Goal: Task Accomplishment & Management: Use online tool/utility

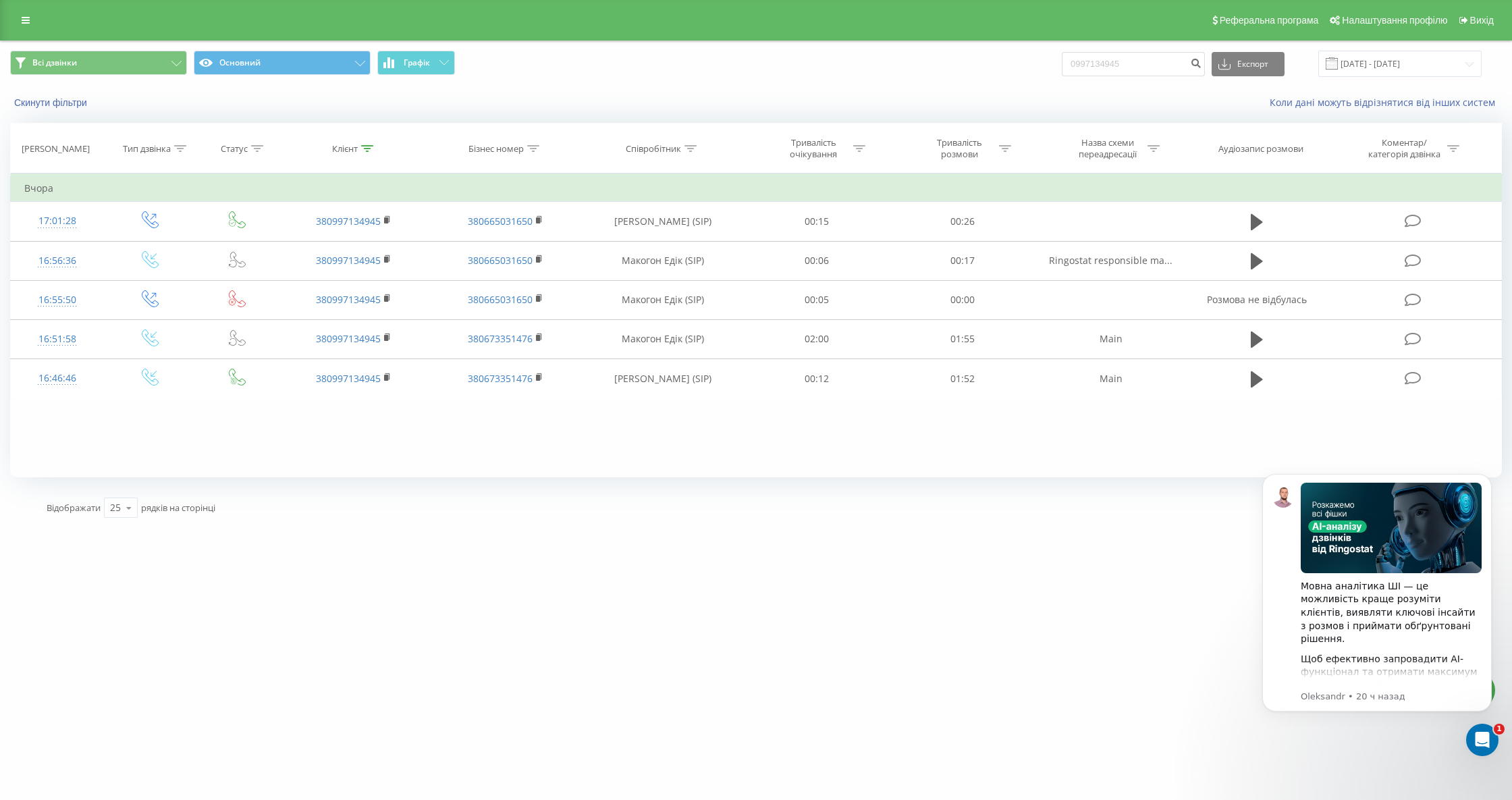
click at [358, 146] on div "Клієнт" at bounding box center [353, 149] width 41 height 12
click at [367, 147] on icon at bounding box center [367, 148] width 12 height 7
click at [368, 152] on div at bounding box center [367, 149] width 12 height 12
drag, startPoint x: 352, startPoint y: 235, endPoint x: 348, endPoint y: 251, distance: 16.5
click at [352, 238] on input "0997134945" at bounding box center [354, 246] width 119 height 24
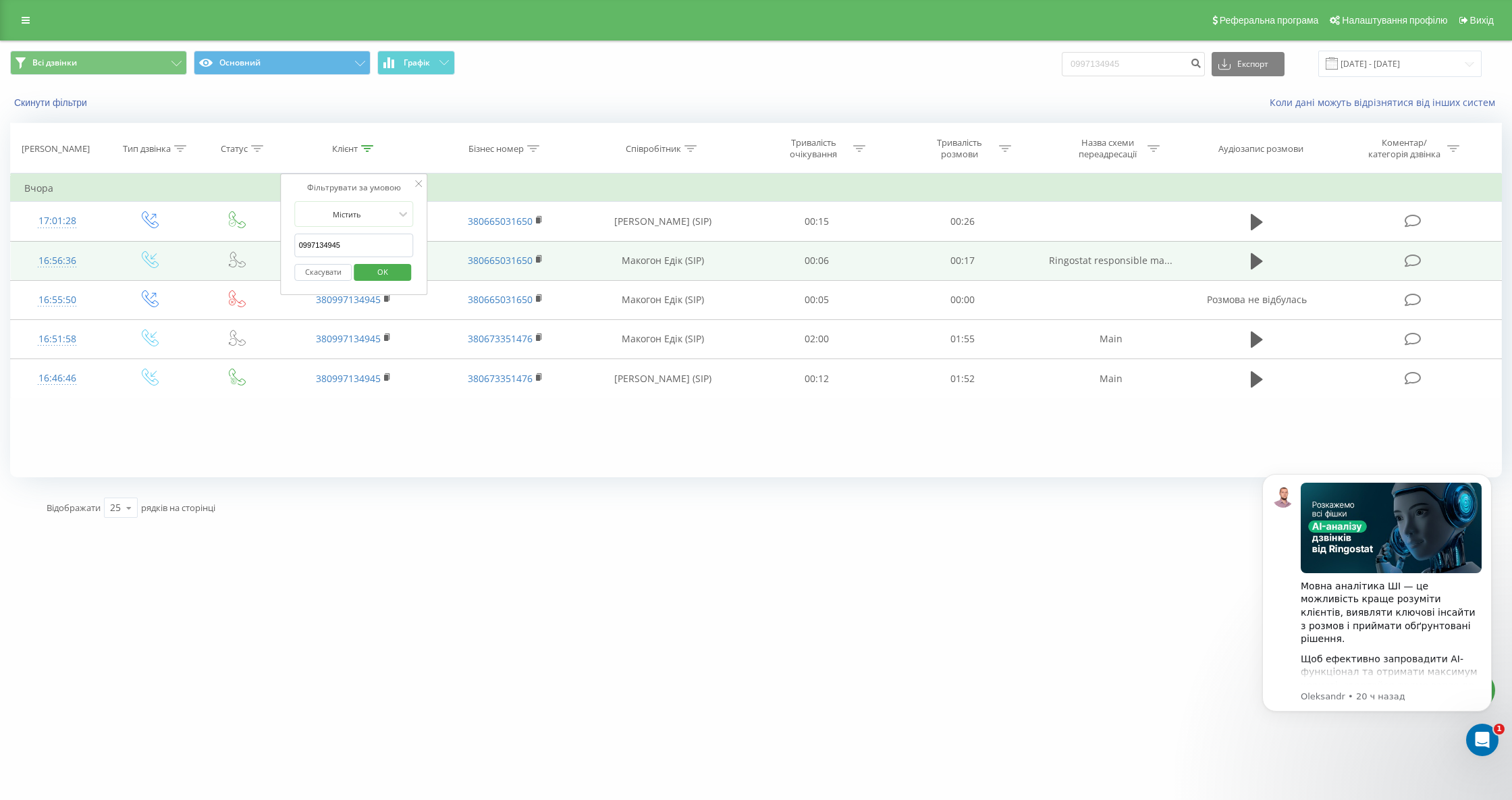
drag, startPoint x: 351, startPoint y: 251, endPoint x: 253, endPoint y: 261, distance: 98.5
click at [253, 261] on table "Фільтрувати за умовою Дорівнює Введіть значення Скасувати OK Фільтрувати за умо…" at bounding box center [756, 285] width 1492 height 224
paste input "+380995102423"
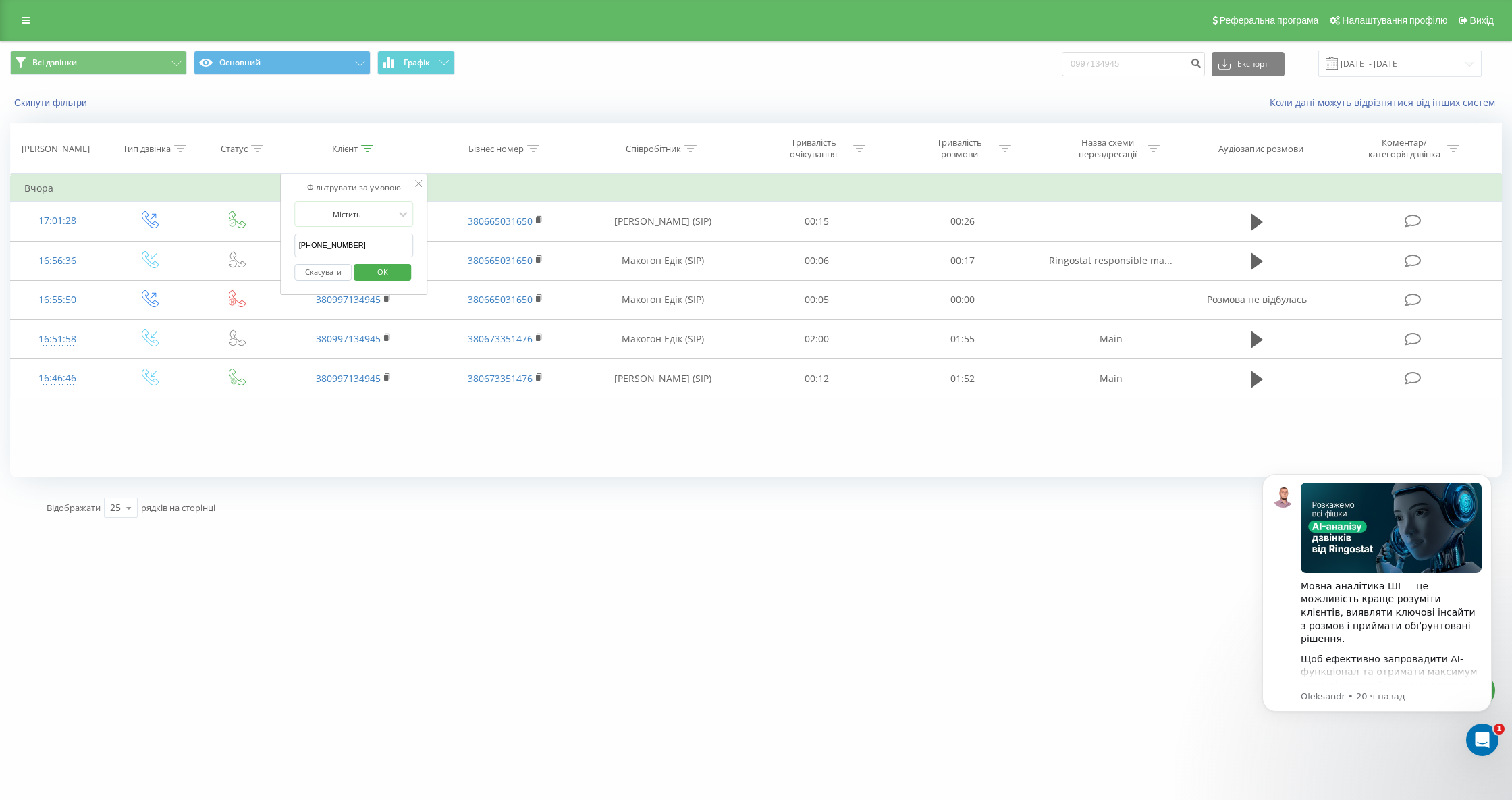
drag, startPoint x: 311, startPoint y: 246, endPoint x: 292, endPoint y: 246, distance: 19.0
click at [292, 246] on div "Фільтрувати за умовою Містить +380995102423 Скасувати OK" at bounding box center [354, 234] width 147 height 121
type input "0995102423"
click at [376, 273] on span "OK" at bounding box center [383, 272] width 38 height 21
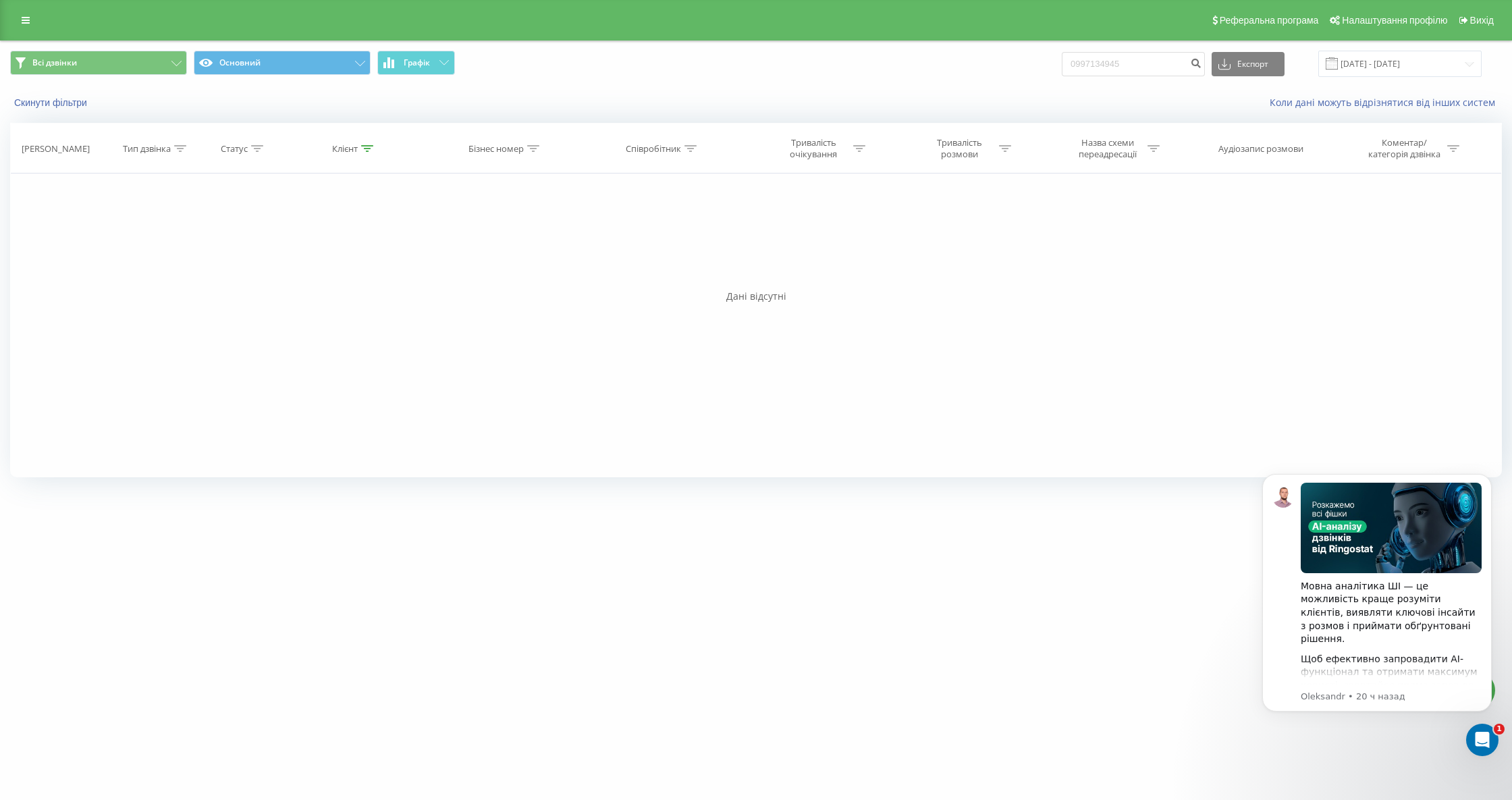
drag, startPoint x: 172, startPoint y: 309, endPoint x: 135, endPoint y: 116, distance: 196.5
click at [173, 305] on div "Фільтрувати за умовою Дорівнює Введіть значення Скасувати OK Фільтрувати за умо…" at bounding box center [756, 325] width 1492 height 304
click at [21, 13] on link at bounding box center [25, 20] width 24 height 19
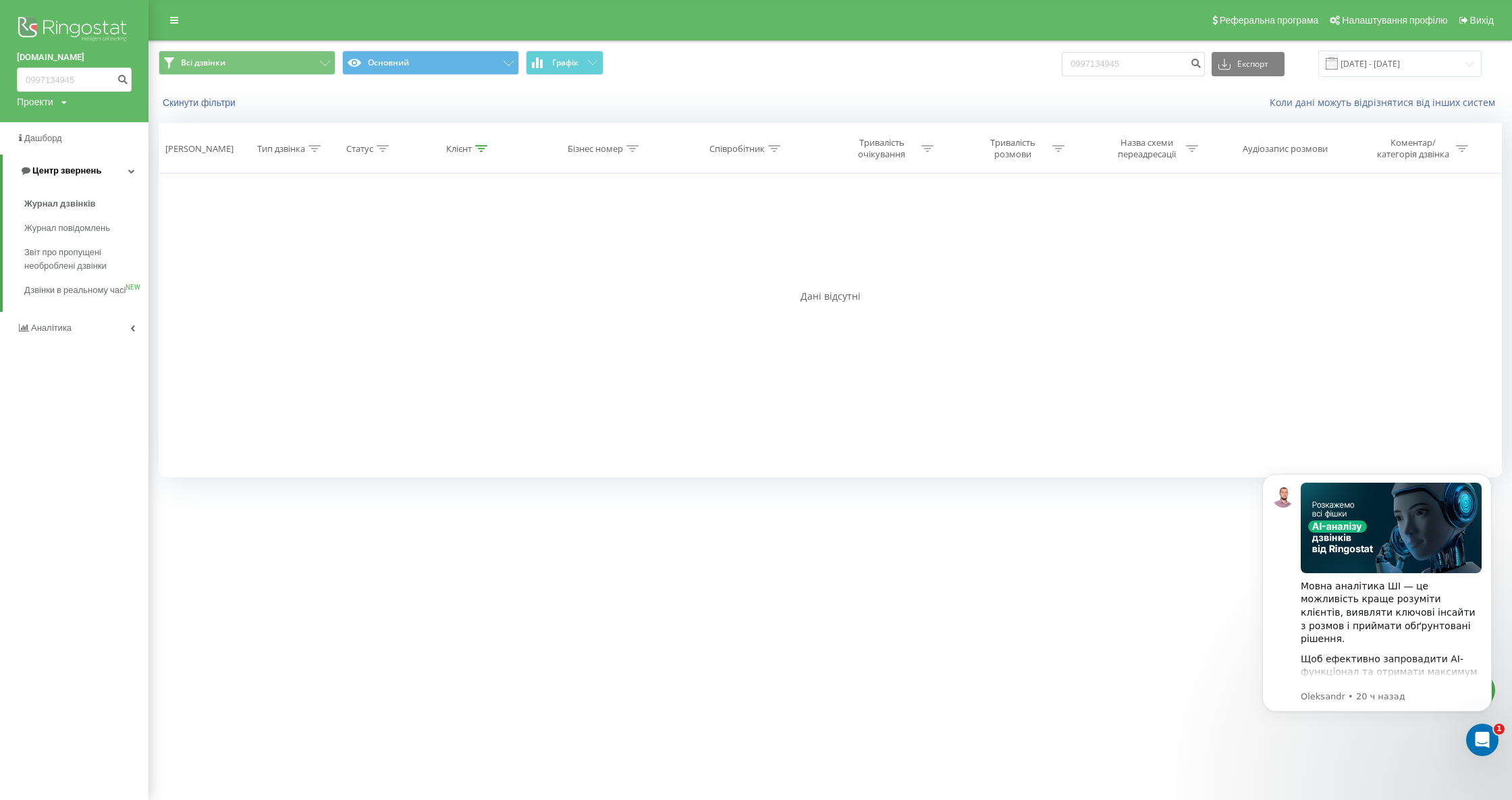
click at [78, 174] on span "Центр звернень" at bounding box center [66, 170] width 69 height 10
click at [65, 168] on span "Центр звернень" at bounding box center [64, 170] width 69 height 10
click at [59, 203] on span "Журнал дзвінків" at bounding box center [60, 203] width 72 height 13
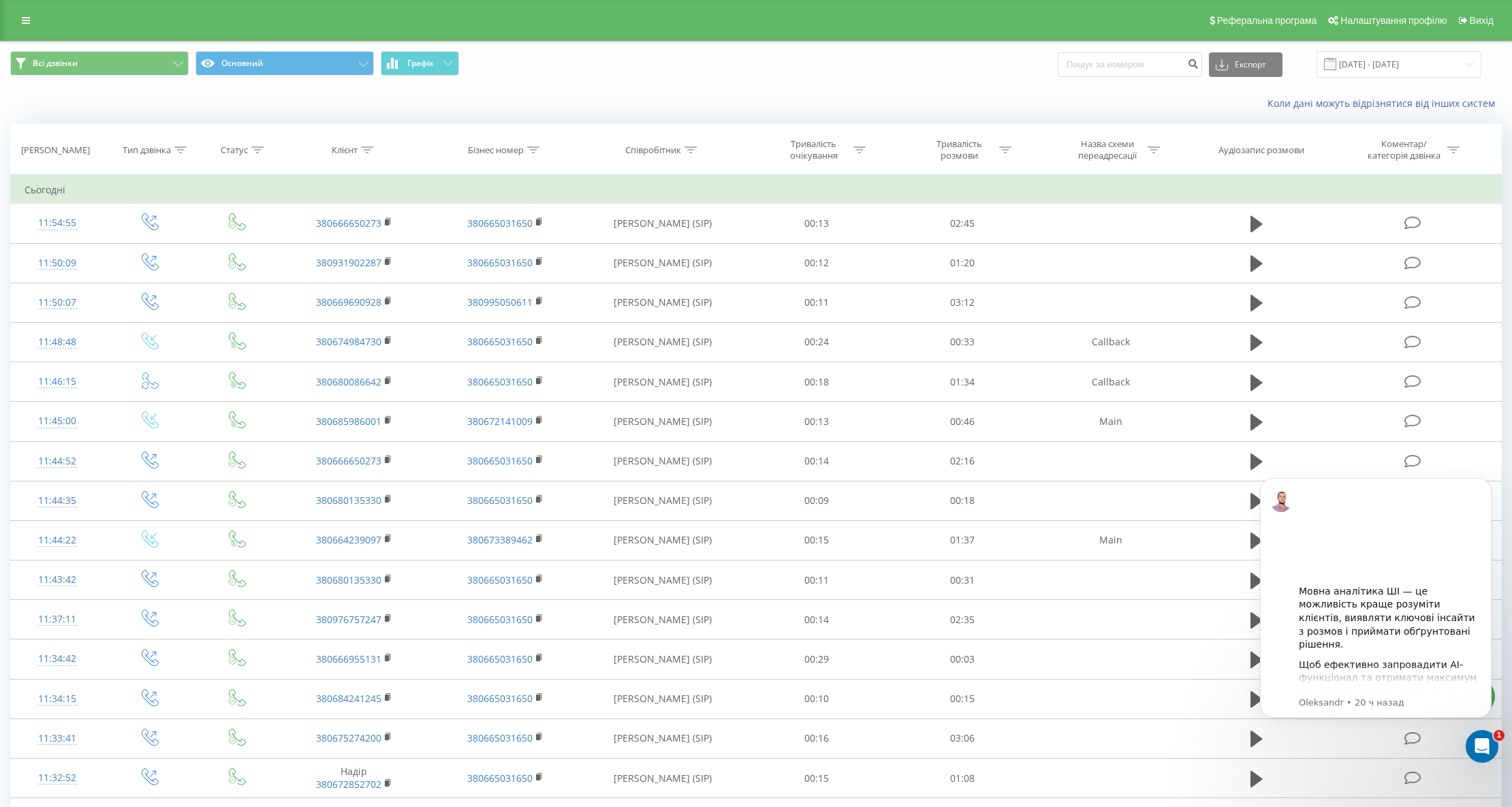
click at [366, 148] on icon at bounding box center [366, 149] width 12 height 7
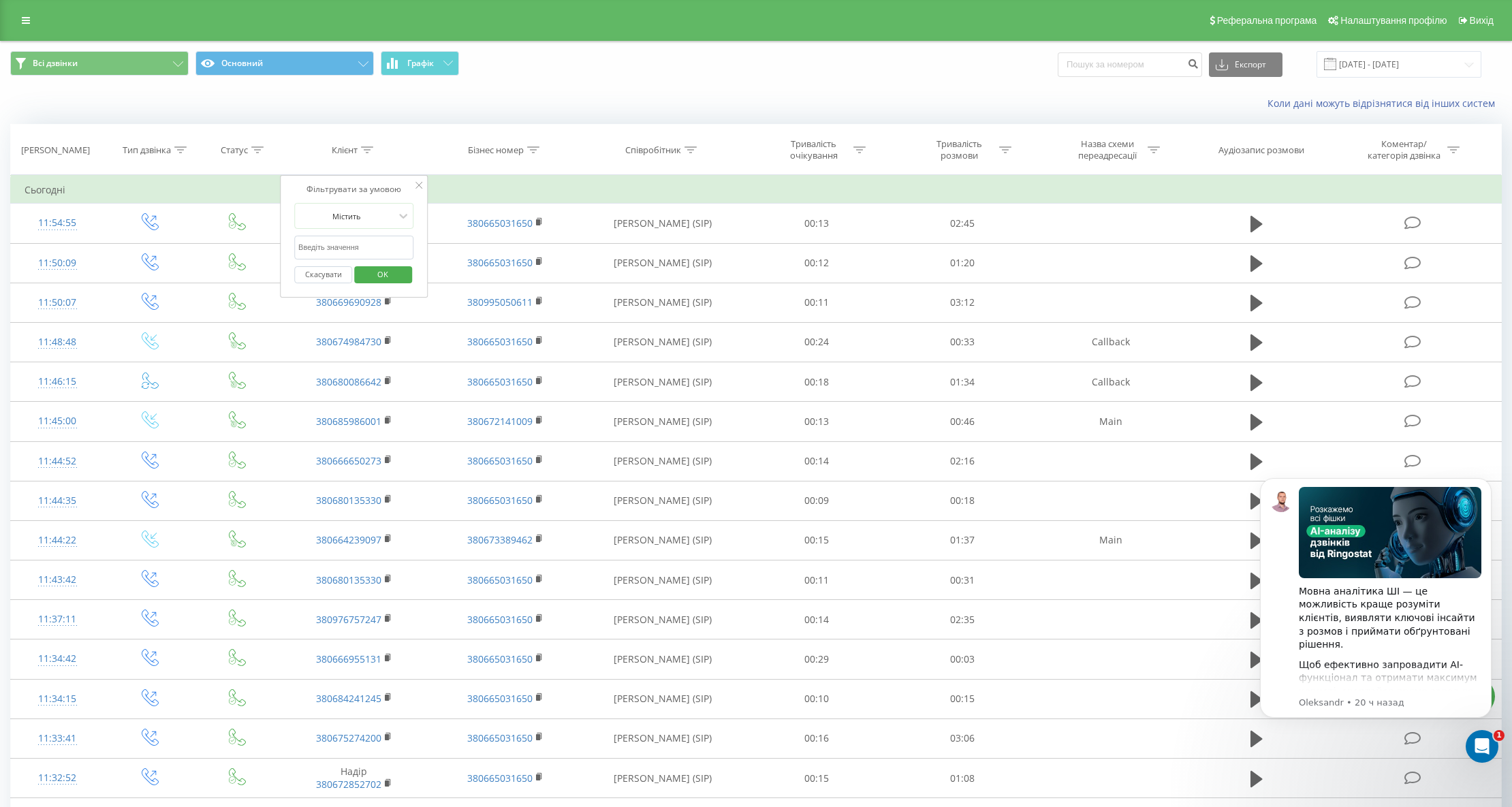
paste input "0995102423"
type input "0995102423"
click at [383, 275] on span "OK" at bounding box center [383, 274] width 38 height 21
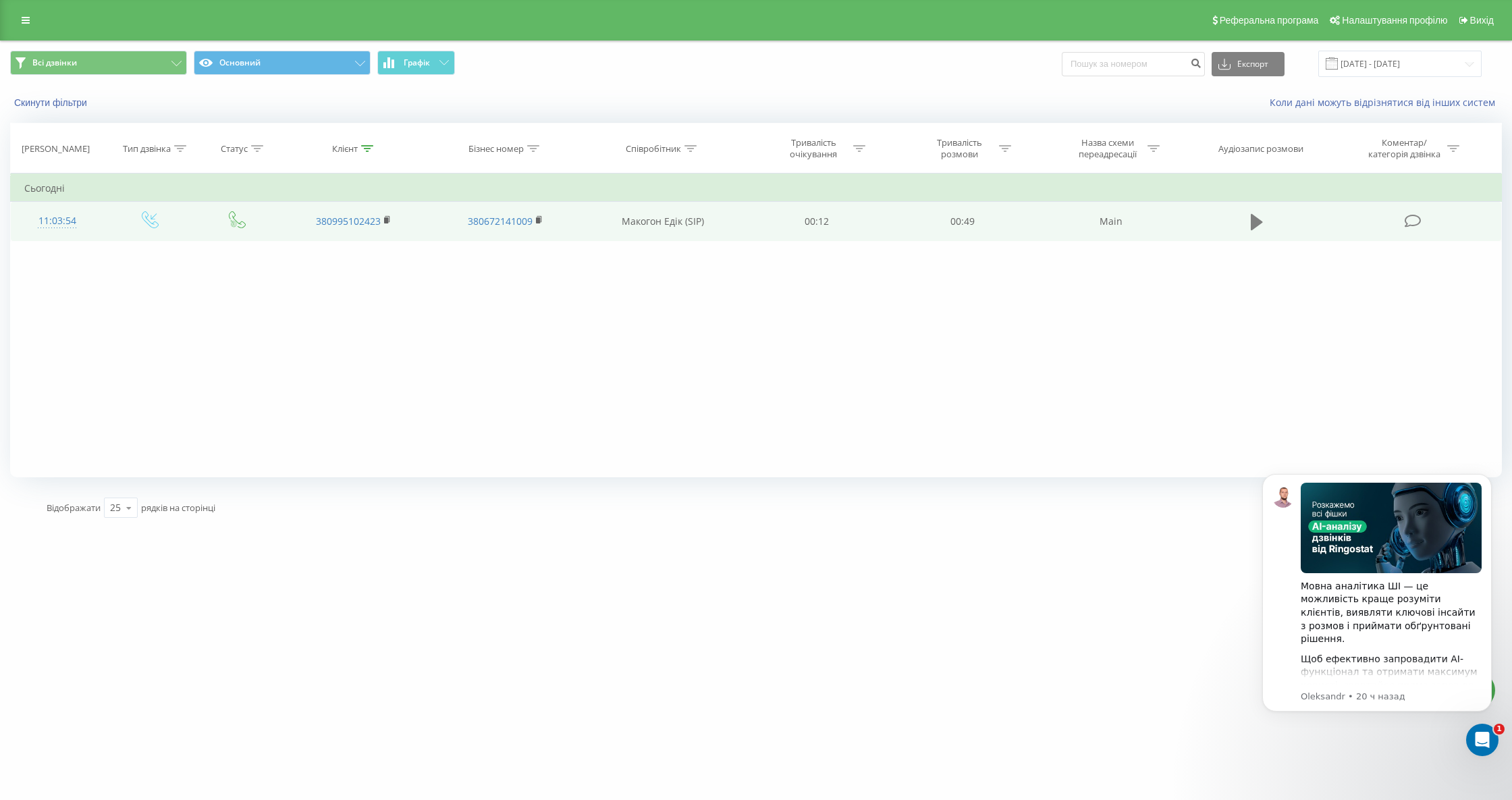
click at [1262, 225] on icon at bounding box center [1256, 222] width 12 height 19
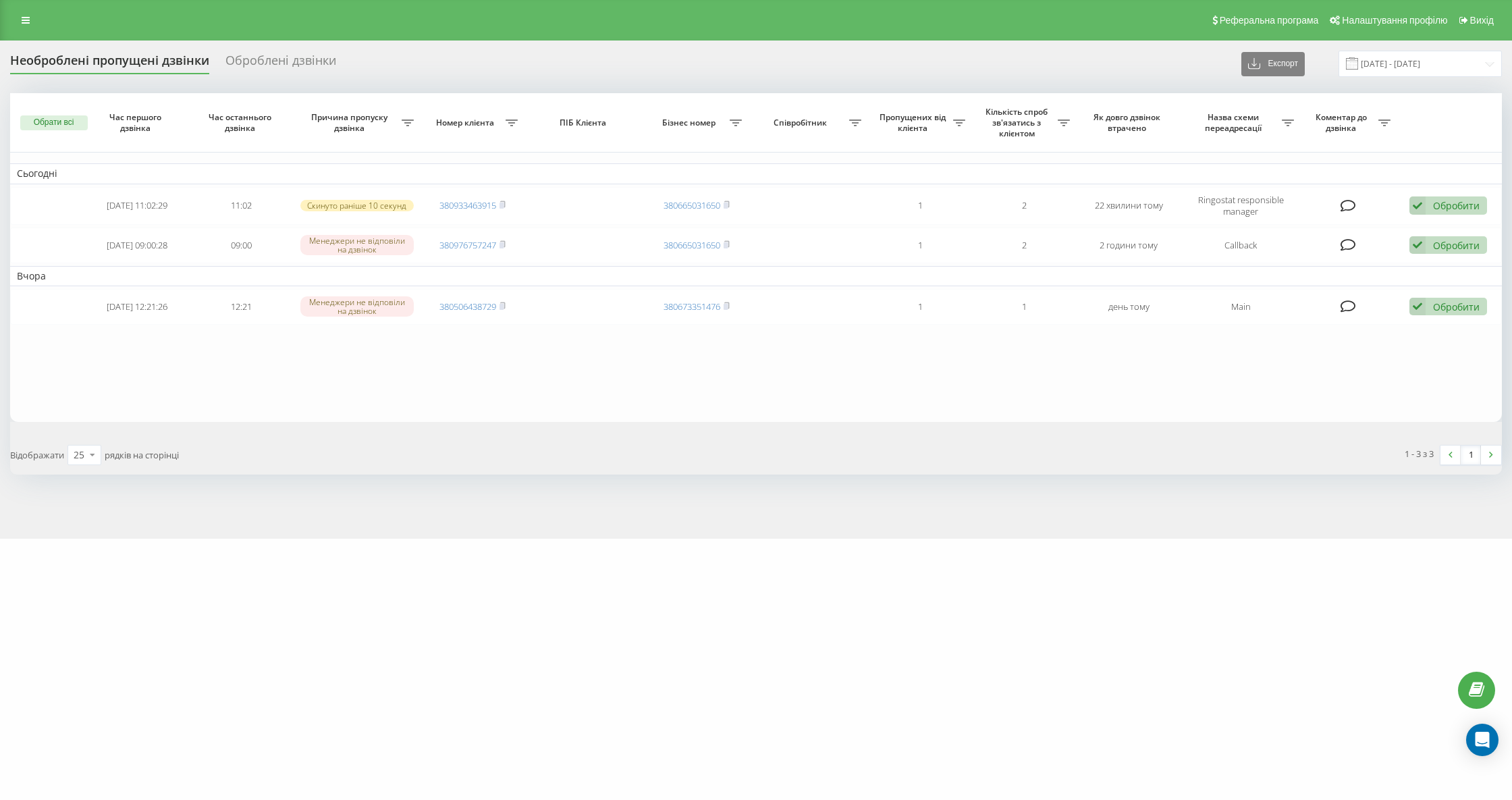
click at [146, 66] on div "Необроблені пропущені дзвінки" at bounding box center [109, 64] width 199 height 21
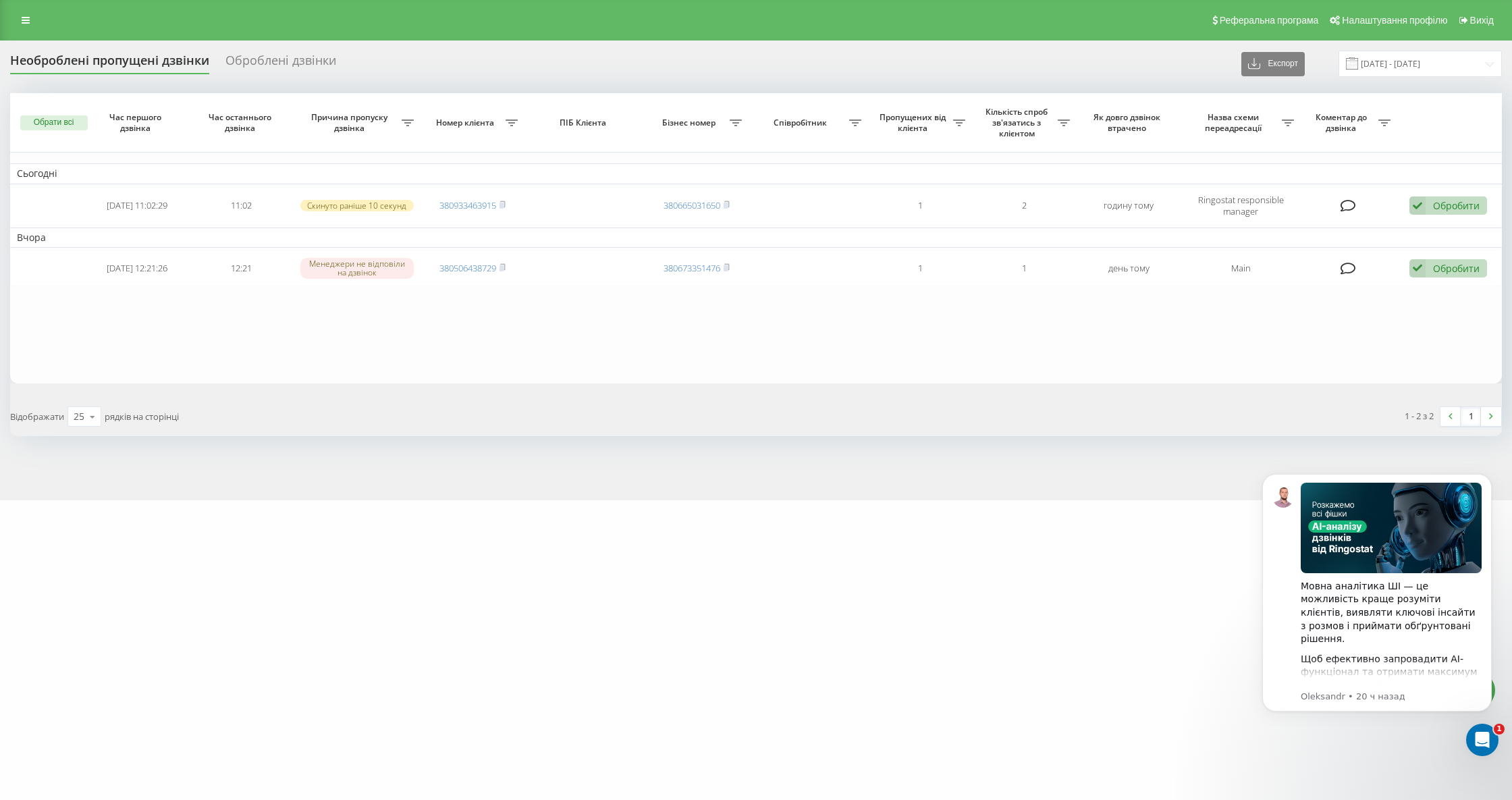
click at [108, 65] on div "Необроблені пропущені дзвінки" at bounding box center [109, 64] width 199 height 21
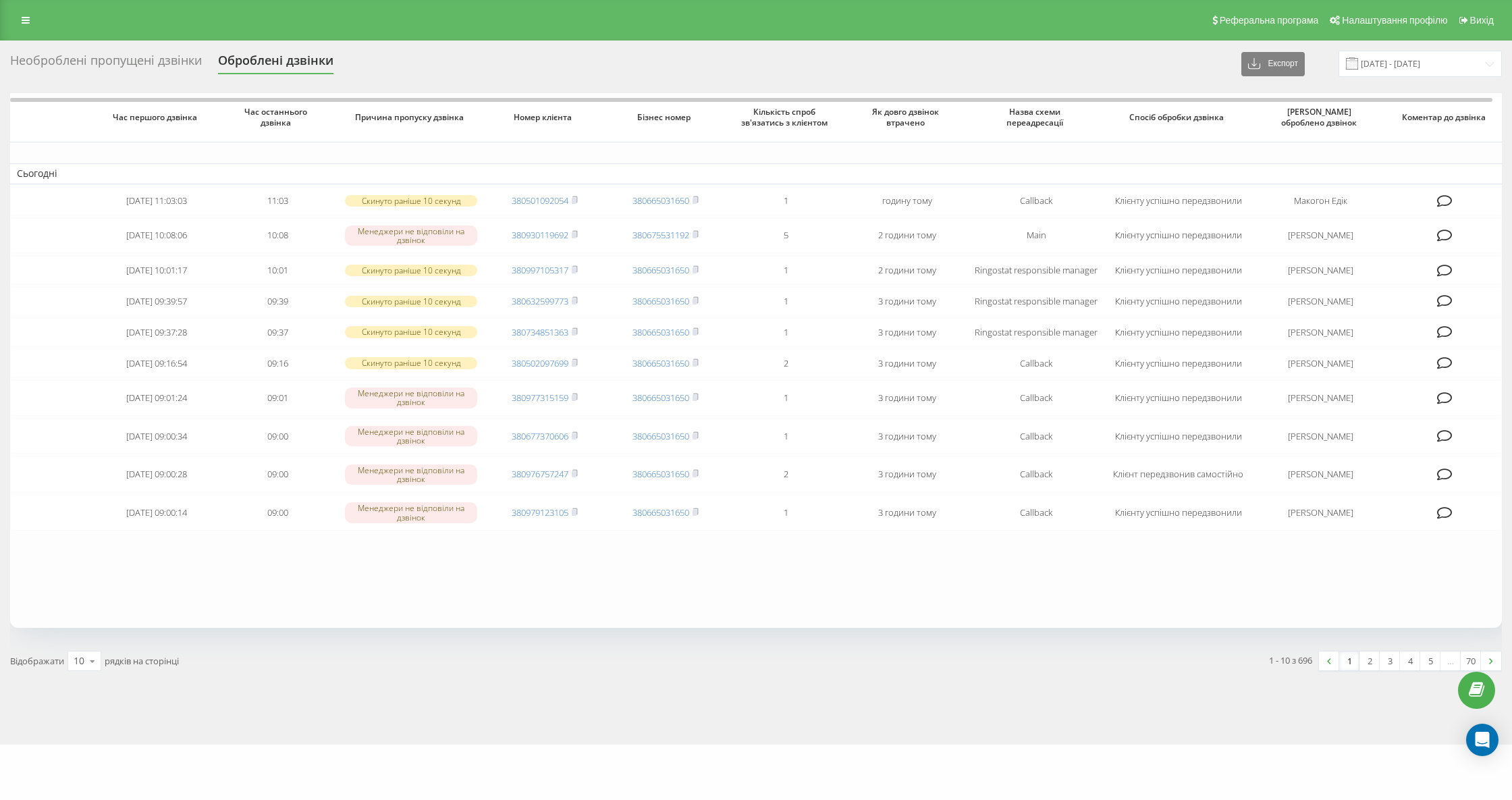
click at [149, 62] on div "Необроблені пропущені дзвінки" at bounding box center [106, 64] width 191 height 21
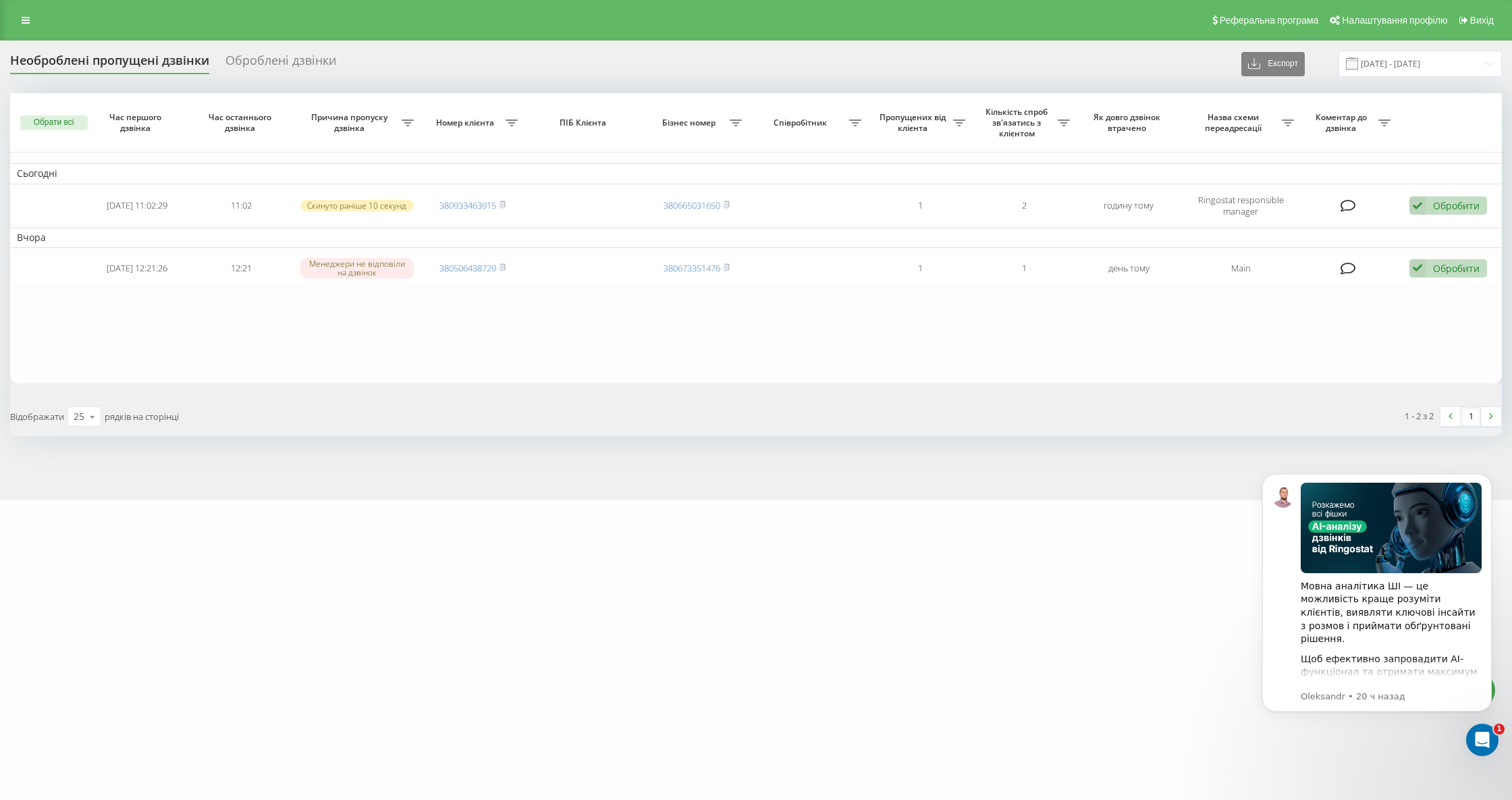
click at [146, 62] on div "Необроблені пропущені дзвінки" at bounding box center [109, 64] width 199 height 21
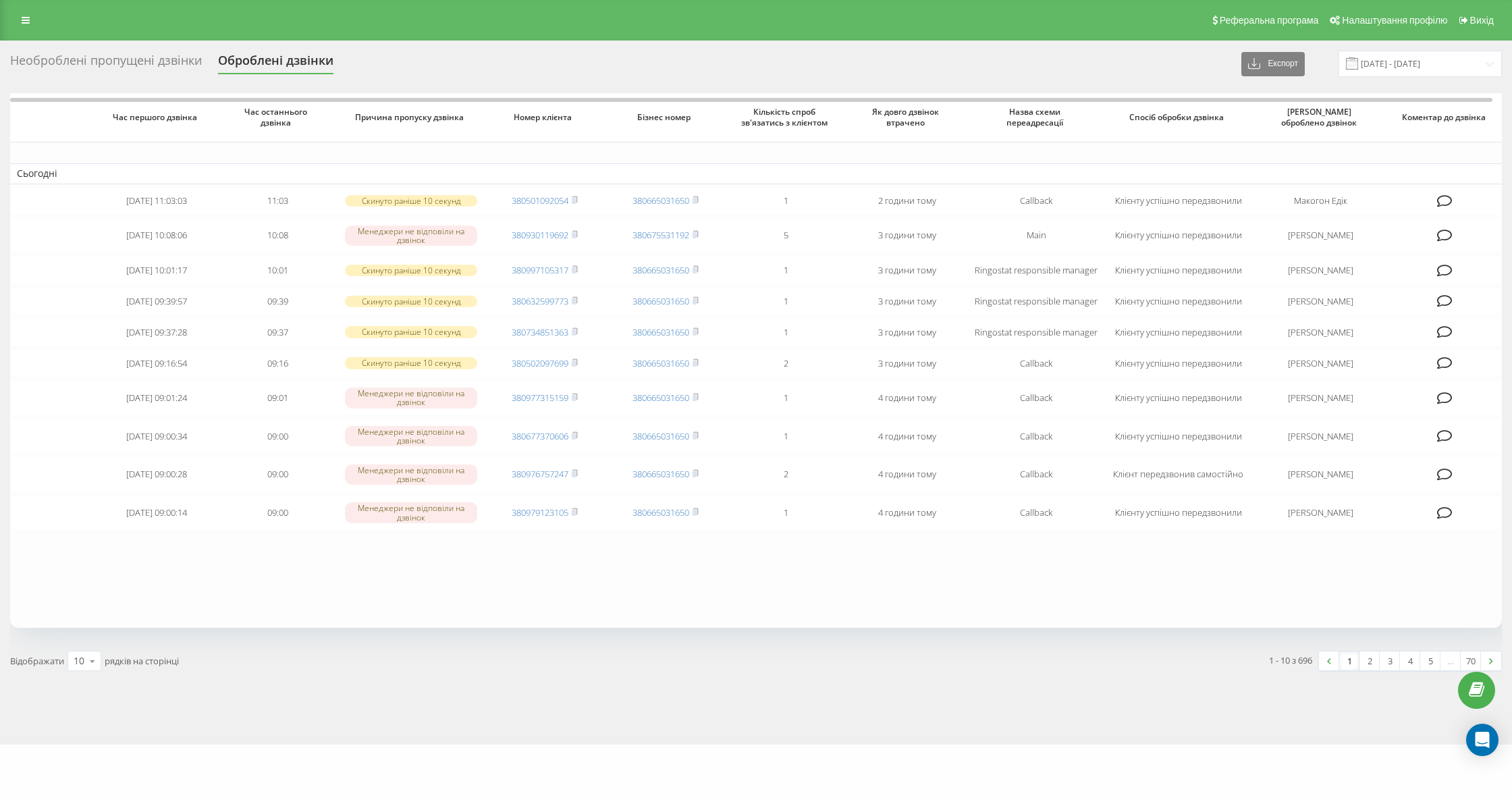
click at [144, 69] on div "Необроблені пропущені дзвінки" at bounding box center [106, 64] width 191 height 21
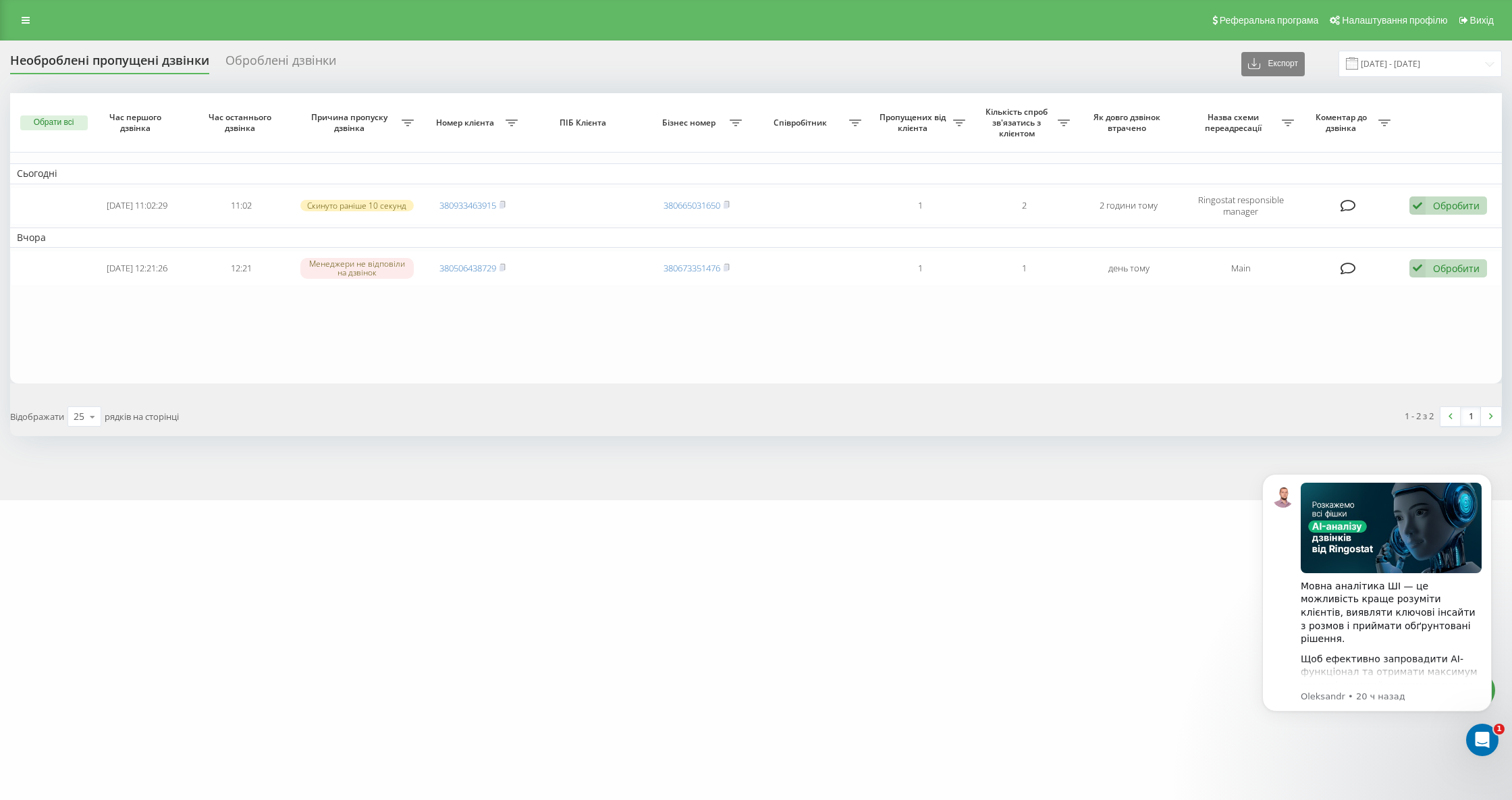
click at [98, 64] on div "Необроблені пропущені дзвінки" at bounding box center [109, 64] width 199 height 21
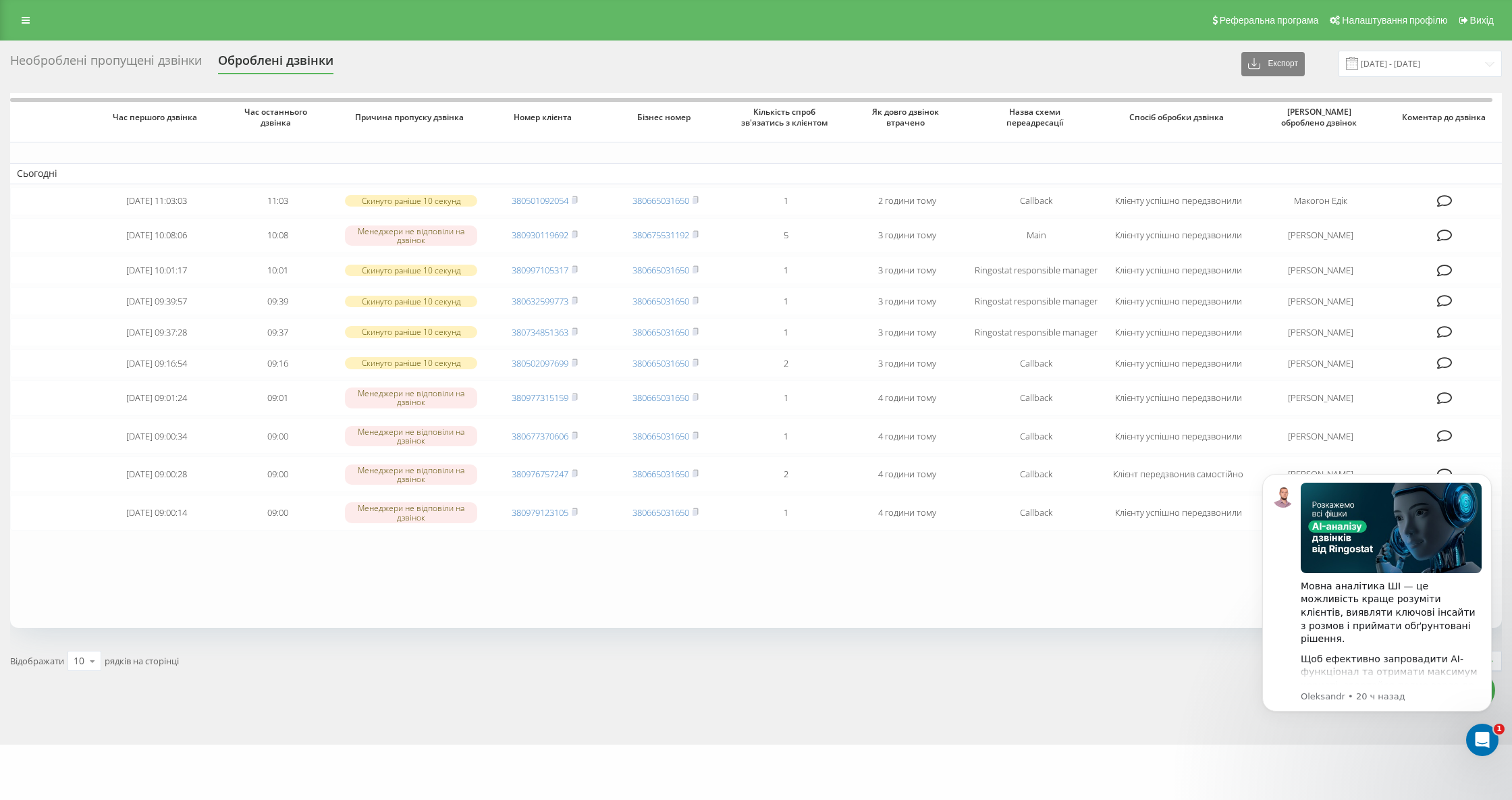
click at [135, 50] on div "Необроблені пропущені дзвінки Оброблені дзвінки Експорт .csv .xlsx 21.07.2025 -…" at bounding box center [756, 63] width 1492 height 26
click at [128, 57] on div "Необроблені пропущені дзвінки" at bounding box center [106, 64] width 191 height 21
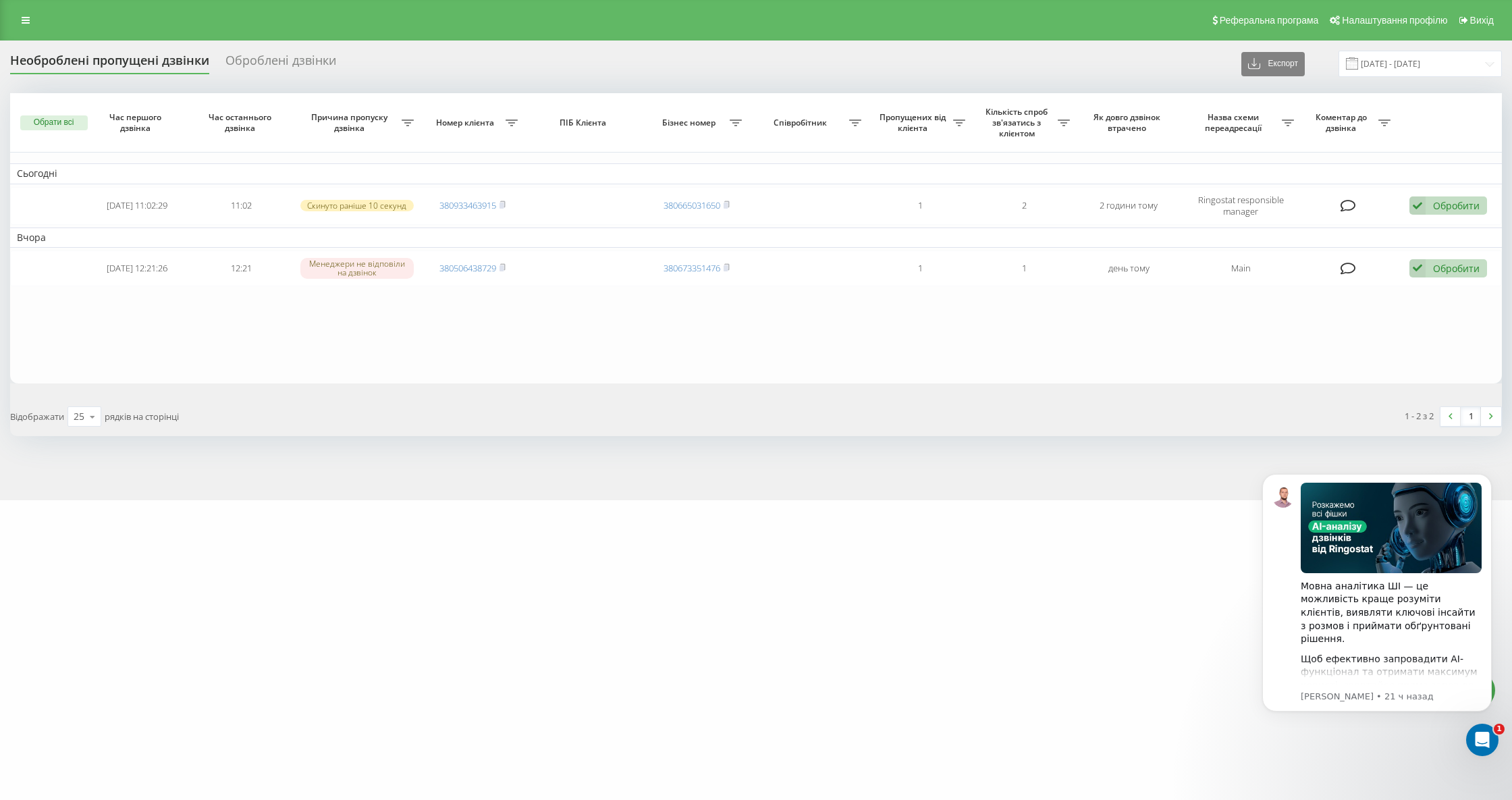
click at [154, 63] on div "Необроблені пропущені дзвінки" at bounding box center [109, 64] width 199 height 21
click at [80, 71] on div "Необроблені пропущені дзвінки" at bounding box center [109, 64] width 199 height 21
click at [153, 54] on div "Необроблені пропущені дзвінки" at bounding box center [109, 64] width 199 height 21
